Goal: Transaction & Acquisition: Purchase product/service

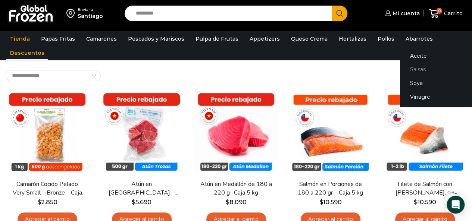
click at [411, 68] on link "Salsas" at bounding box center [447, 70] width 94 height 14
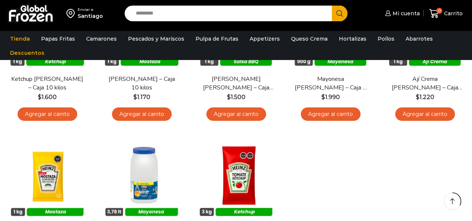
scroll to position [186, 0]
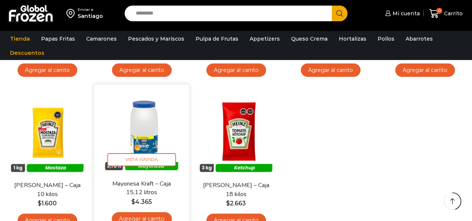
click at [146, 174] on img at bounding box center [142, 132] width 84 height 84
click at [146, 190] on link "Mayonesa Kraft – Caja 15,12 litros" at bounding box center [141, 189] width 75 height 18
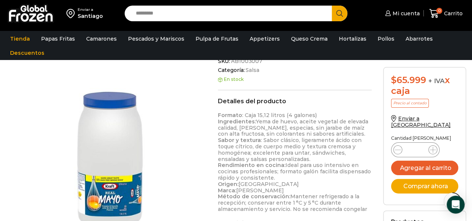
scroll to position [187, 0]
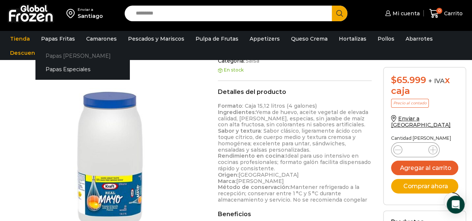
click at [60, 53] on link "Papas [PERSON_NAME]" at bounding box center [82, 56] width 94 height 14
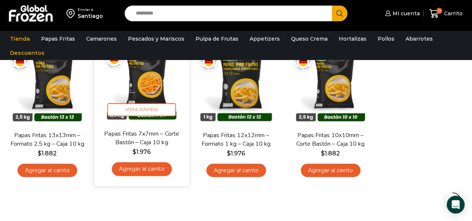
scroll to position [75, 0]
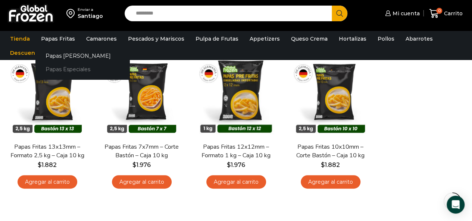
click at [67, 71] on link "Papas Especiales" at bounding box center [82, 70] width 94 height 14
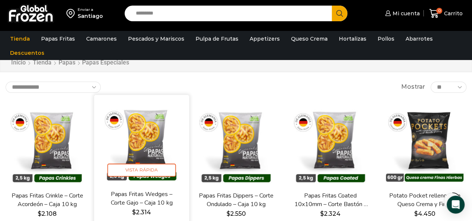
scroll to position [75, 0]
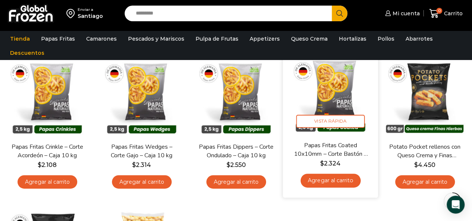
click at [339, 150] on link "Papas Fritas Coated 10x10mm – Corte Bastón – Caja 10 kg" at bounding box center [329, 150] width 75 height 18
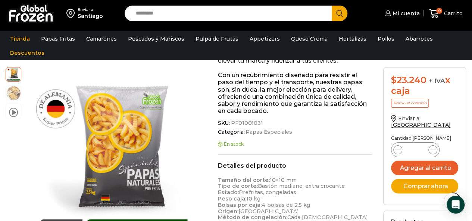
scroll to position [336, 0]
